Goal: Complete application form

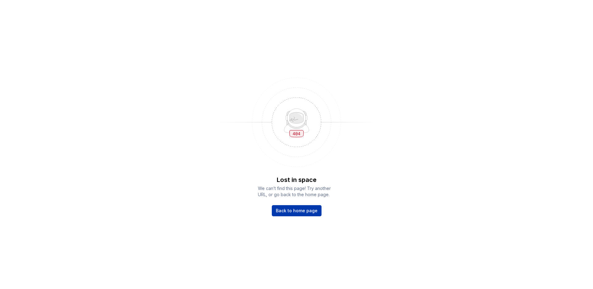
click at [306, 211] on span "Back to home page" at bounding box center [297, 210] width 42 height 6
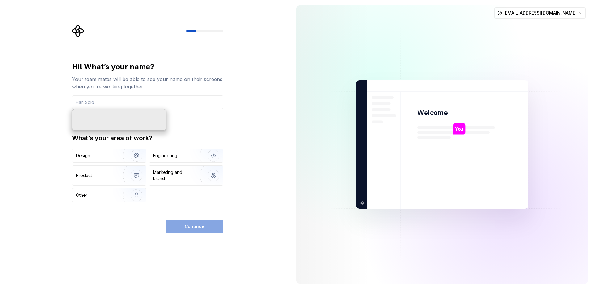
click at [16, 153] on div "Hi! What’s your name? Your team mates will be able to see your name on their sc…" at bounding box center [146, 144] width 292 height 289
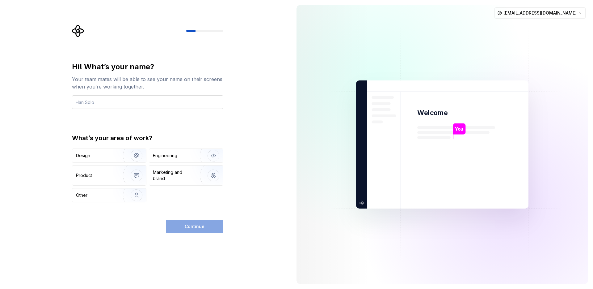
click at [158, 105] on input "text" at bounding box center [147, 102] width 151 height 14
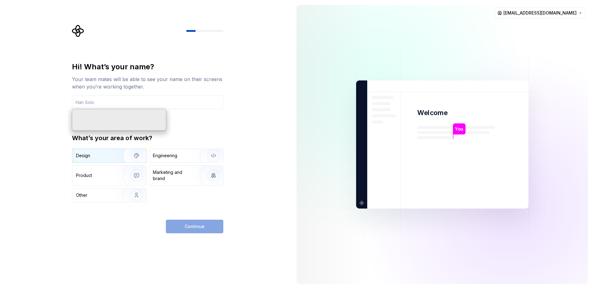
click at [115, 152] on img "button" at bounding box center [133, 155] width 40 height 41
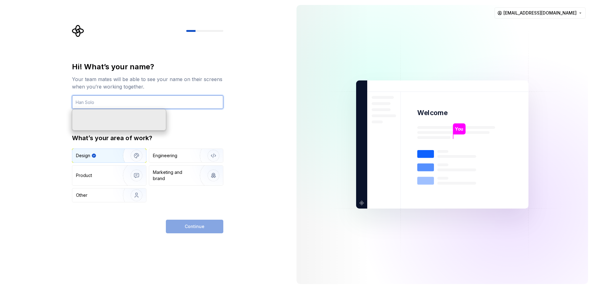
click at [130, 99] on input "text" at bounding box center [147, 102] width 151 height 14
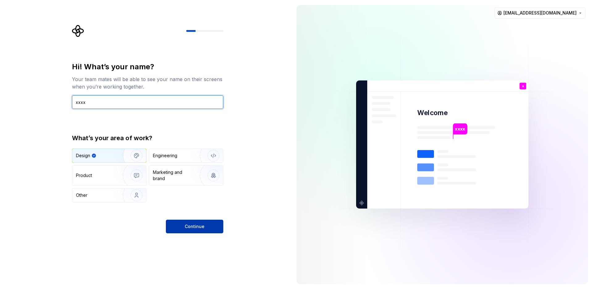
type input "xxxx"
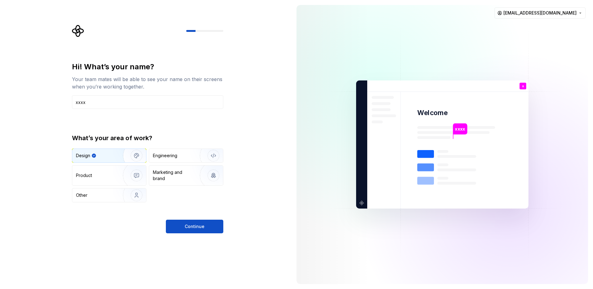
click at [187, 233] on button "Continue" at bounding box center [194, 226] width 57 height 14
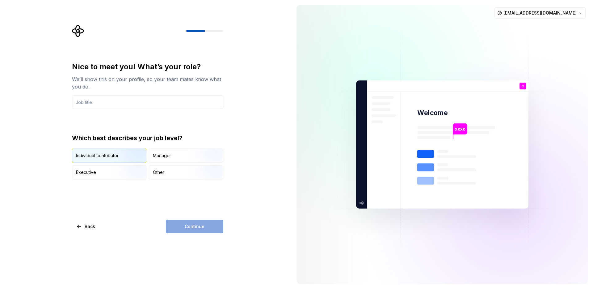
click at [115, 154] on img "button" at bounding box center [132, 162] width 40 height 41
click at [142, 108] on input "text" at bounding box center [147, 102] width 151 height 14
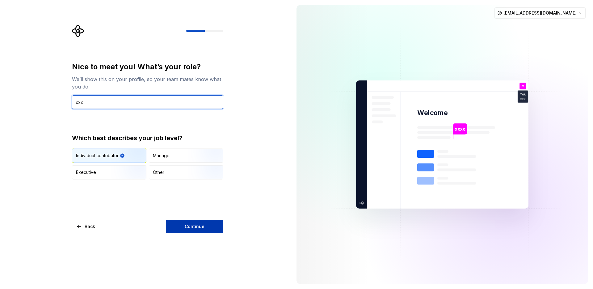
type input "xxx"
click at [198, 229] on button "Continue" at bounding box center [194, 226] width 57 height 14
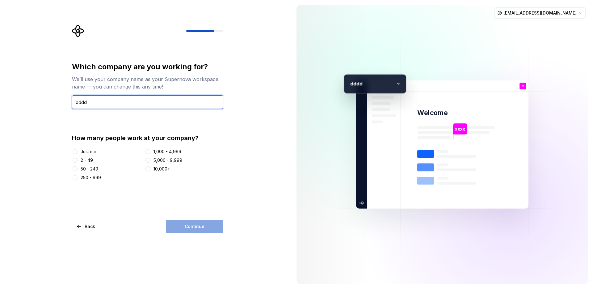
type input "dddd"
drag, startPoint x: 78, startPoint y: 154, endPoint x: 75, endPoint y: 158, distance: 4.7
click at [76, 156] on div "Just me 2 - 49 50 - 249 250 - 999 1,000 - 4,999 5,000 - 9,999 10,000+" at bounding box center [147, 164] width 151 height 32
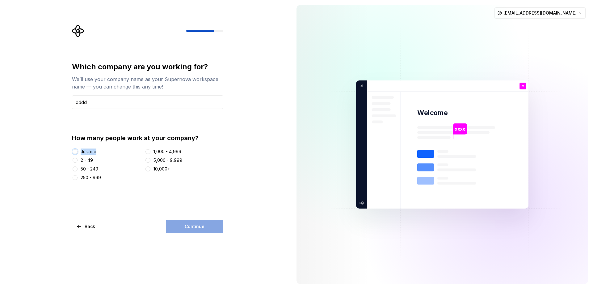
click at [77, 151] on button "Just me" at bounding box center [75, 151] width 5 height 5
click at [200, 233] on div "Which company are you working for? We’ll use your company name as your Supernov…" at bounding box center [146, 144] width 292 height 289
click at [200, 229] on button "Continue" at bounding box center [194, 226] width 57 height 14
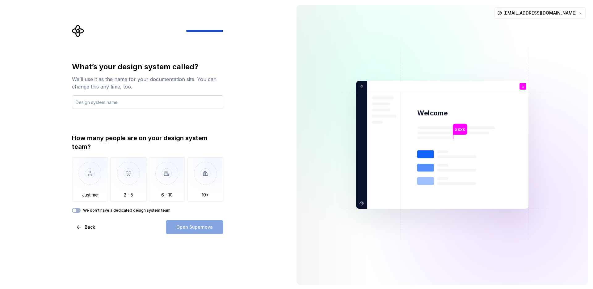
click at [171, 101] on input "text" at bounding box center [147, 102] width 151 height 14
type input "ddd"
click at [133, 177] on img "button" at bounding box center [129, 177] width 36 height 41
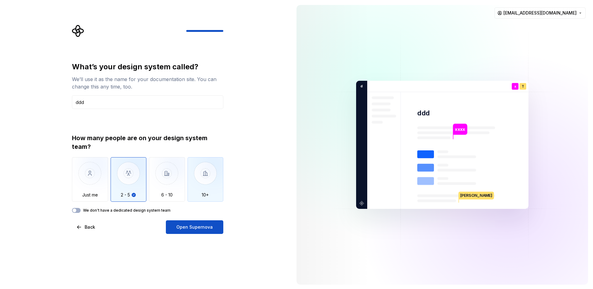
click at [206, 192] on img "button" at bounding box center [206, 177] width 36 height 41
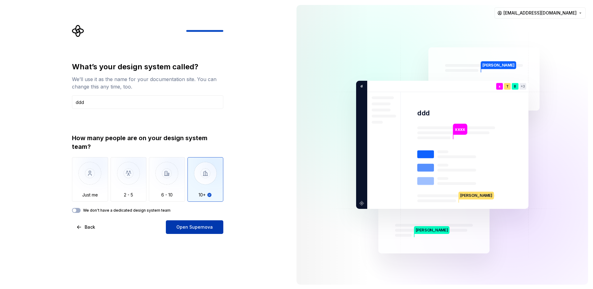
click at [208, 231] on button "Open Supernova" at bounding box center [194, 227] width 57 height 14
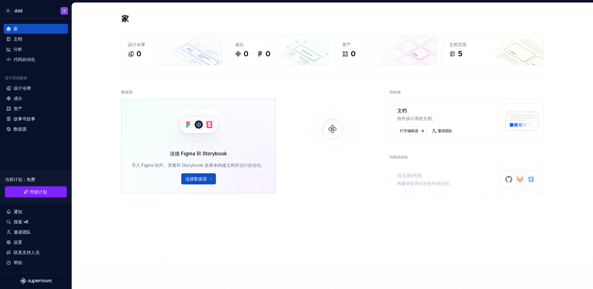
click at [347, 166] on img at bounding box center [333, 135] width 60 height 67
click at [206, 178] on html "D ddd 十 家 文档 分析 代码自动化 设计系统数据 设计令牌 成分 资产 故事书故事 数据源 当前计划 ： 免费 升级计划 通知 搜索 ⌘K 邀请团队 …" at bounding box center [296, 144] width 593 height 289
click at [222, 193] on font "Figma 库" at bounding box center [215, 192] width 48 height 6
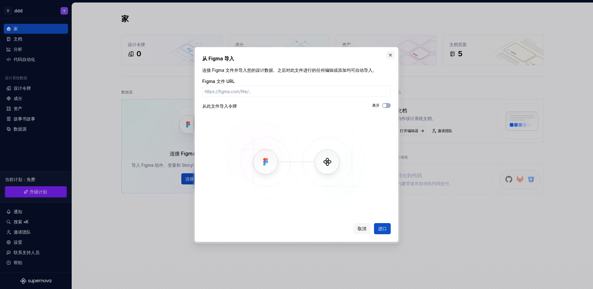
click at [391, 56] on button "button" at bounding box center [390, 55] width 9 height 9
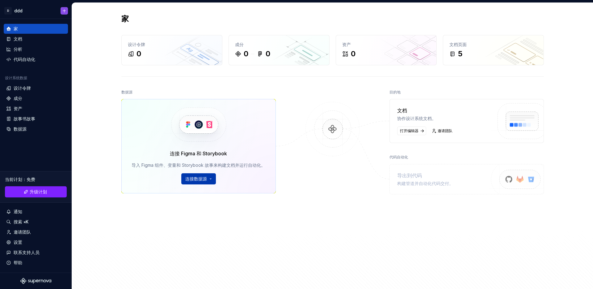
click at [205, 180] on html "D ddd 十 家 文档 分析 代码自动化 设计系统数据 设计令牌 成分 资产 故事书故事 数据源 当前计划 ： 免费 升级计划 通知 搜索 ⌘K 邀请团队 …" at bounding box center [296, 144] width 593 height 289
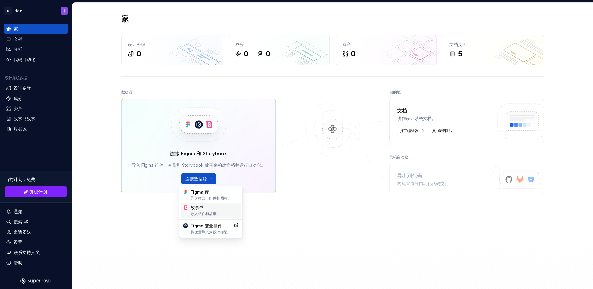
click at [213, 211] on font "导入组件和故事。" at bounding box center [206, 213] width 30 height 5
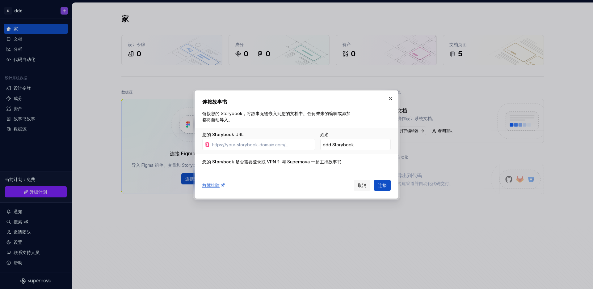
click at [236, 112] on font "链接您的 Storybook，将故事无缝嵌入到您的文档中。任何未来的编辑或添加都将自动导入。" at bounding box center [276, 116] width 148 height 11
copy font "Storybook"
click at [392, 97] on button "button" at bounding box center [390, 98] width 9 height 9
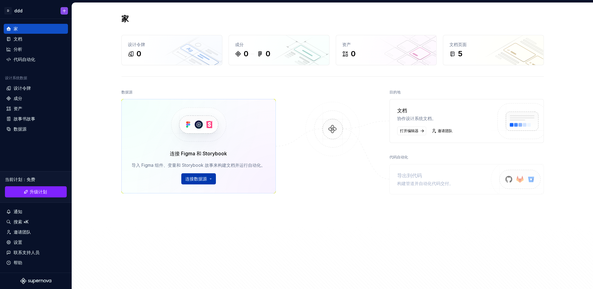
click at [201, 178] on html "D ddd 十 家 文档 分析 代码自动化 设计系统数据 设计令牌 成分 资产 故事书故事 数据源 当前计划 ： 免费 升级计划 通知 搜索 ⌘K 邀请团队 …" at bounding box center [296, 144] width 593 height 289
click at [330, 224] on html "D ddd 十 家 文档 分析 代码自动化 设计系统数据 设计令牌 成分 资产 故事书故事 数据源 当前计划 ： 免费 升级计划 通知 搜索 ⌘K 邀请团队 …" at bounding box center [296, 144] width 593 height 289
click at [45, 57] on div "代码自动化" at bounding box center [35, 59] width 59 height 6
